Goal: Find specific page/section: Find specific page/section

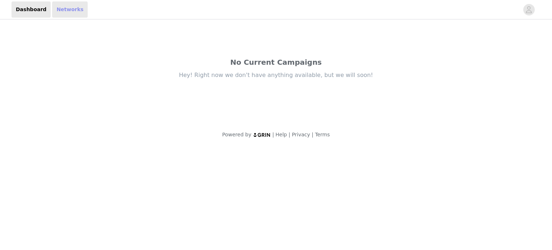
click at [69, 13] on link "Networks" at bounding box center [70, 9] width 36 height 16
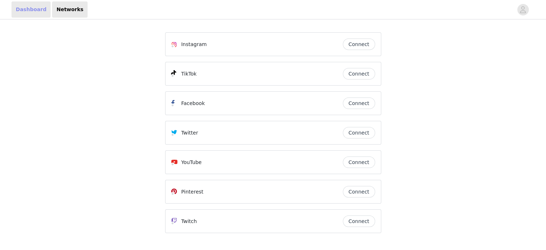
click at [29, 11] on link "Dashboard" at bounding box center [30, 9] width 39 height 16
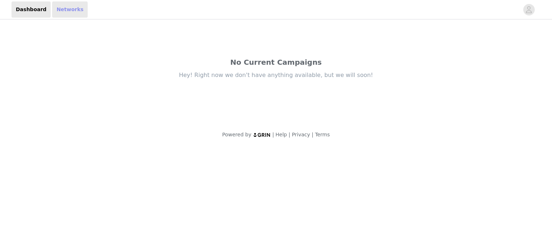
click at [64, 11] on link "Networks" at bounding box center [70, 9] width 36 height 16
